Goal: Information Seeking & Learning: Learn about a topic

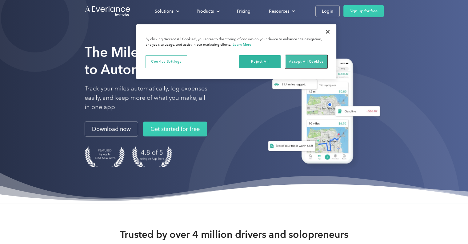
click at [310, 58] on button "Accept All Cookies" at bounding box center [307, 61] width 42 height 13
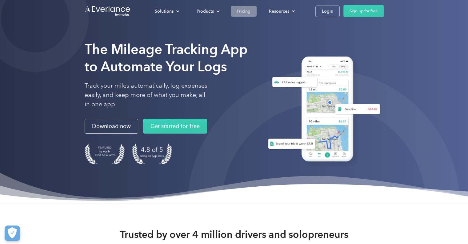
click at [245, 11] on div "Pricing" at bounding box center [244, 11] width 14 height 8
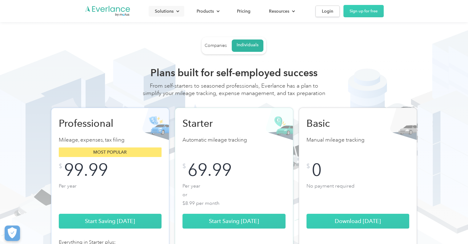
click at [161, 13] on div "Solutions" at bounding box center [164, 11] width 19 height 8
click at [218, 12] on div at bounding box center [218, 11] width 4 height 4
click at [212, 11] on div "Products" at bounding box center [205, 11] width 17 height 8
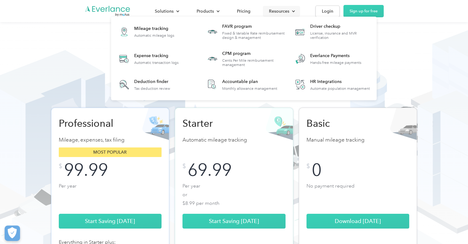
click at [289, 13] on div "Resources" at bounding box center [279, 11] width 20 height 8
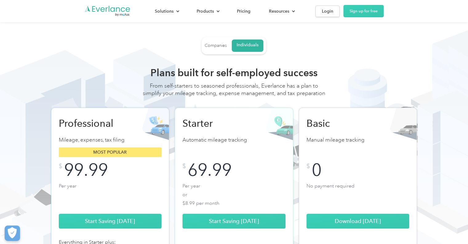
click at [207, 46] on div "Companies" at bounding box center [216, 46] width 22 height 6
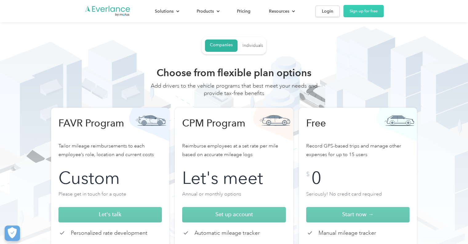
click at [254, 46] on div "Individuals" at bounding box center [253, 46] width 21 height 6
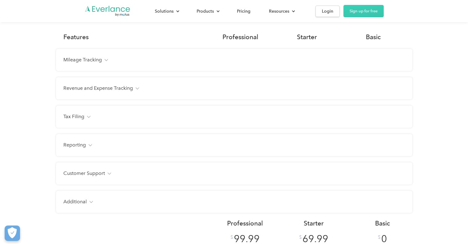
scroll to position [470, 0]
click at [83, 99] on div "Revenue and Expense Tracking Receipt photo capture Custom expense categories Cu…" at bounding box center [234, 87] width 357 height 22
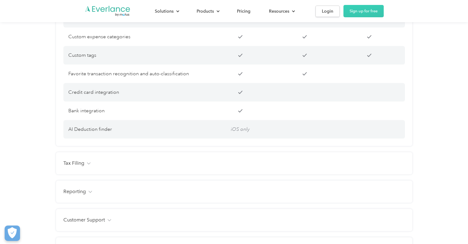
scroll to position [562, 0]
